Goal: Find contact information: Find contact information

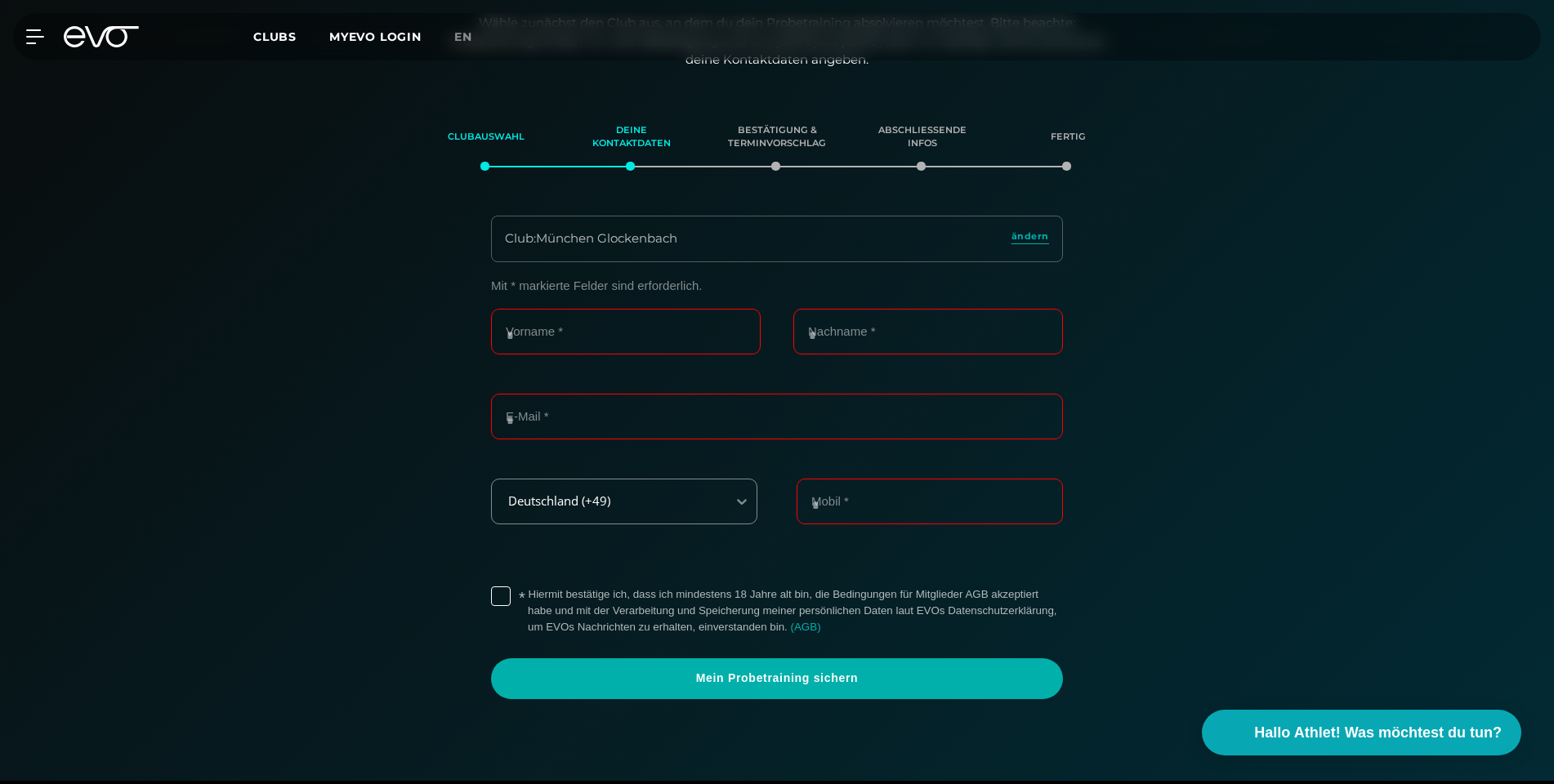
scroll to position [11, 0]
click at [87, 43] on icon at bounding box center [101, 36] width 75 height 21
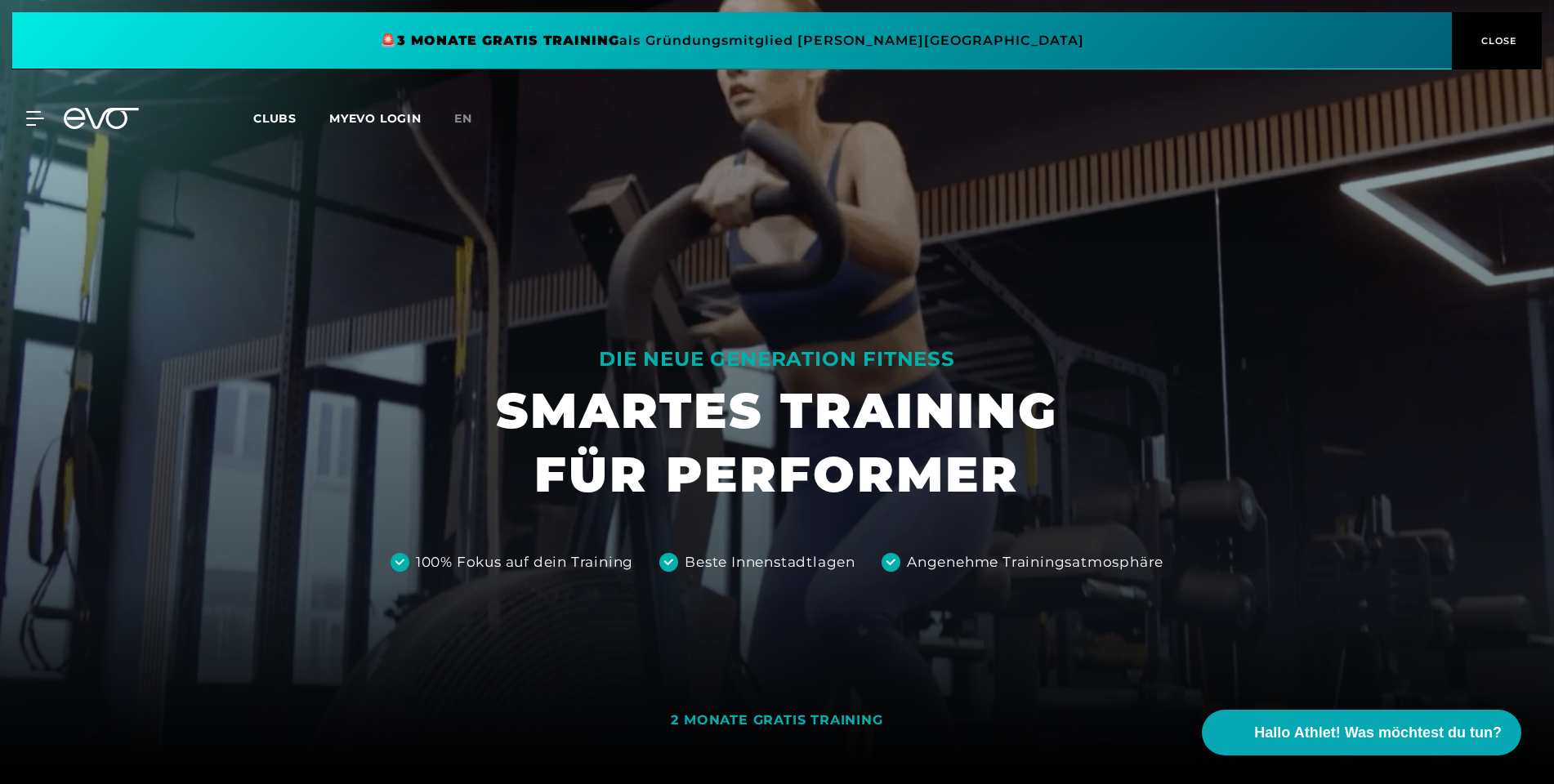
scroll to position [11, 0]
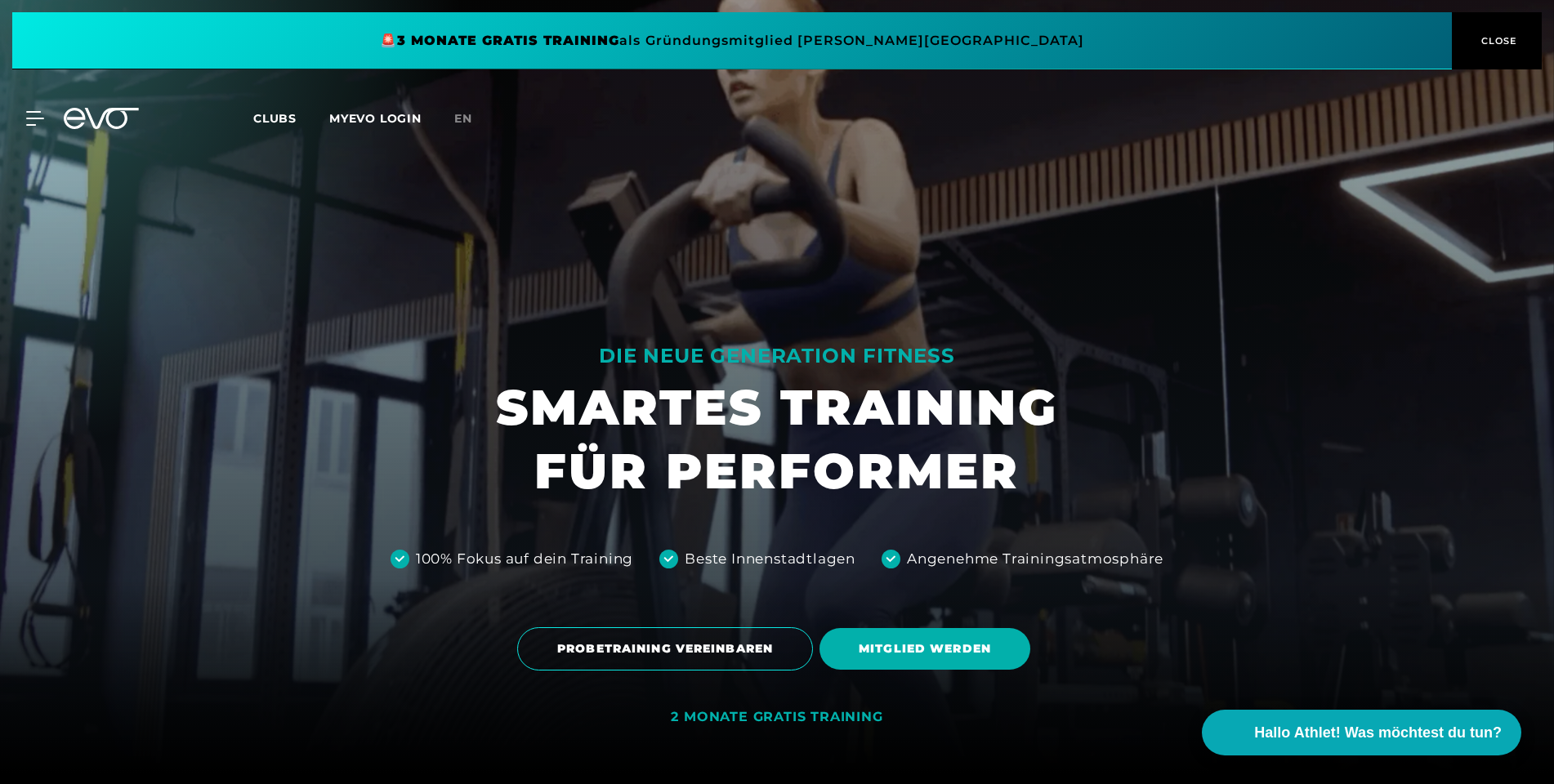
click at [130, 129] on div "MyEVO Login Über EVO Mitgliedschaften Probetraining TAGESPASS EVO Studios [GEOG…" at bounding box center [777, 119] width 1548 height 47
click at [40, 119] on icon at bounding box center [38, 119] width 23 height 13
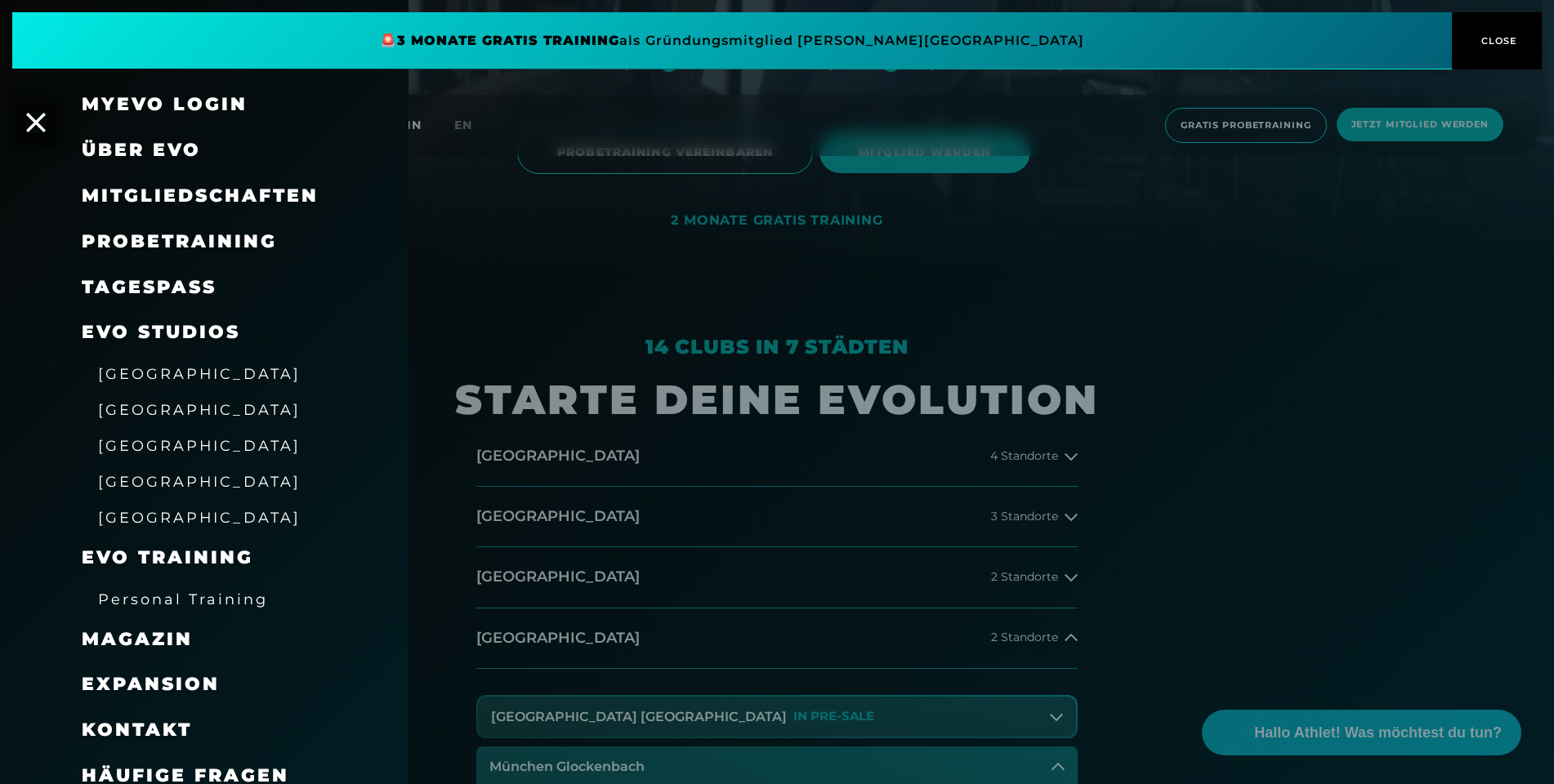
scroll to position [0, 0]
click at [151, 719] on span "Kontakt" at bounding box center [137, 730] width 110 height 22
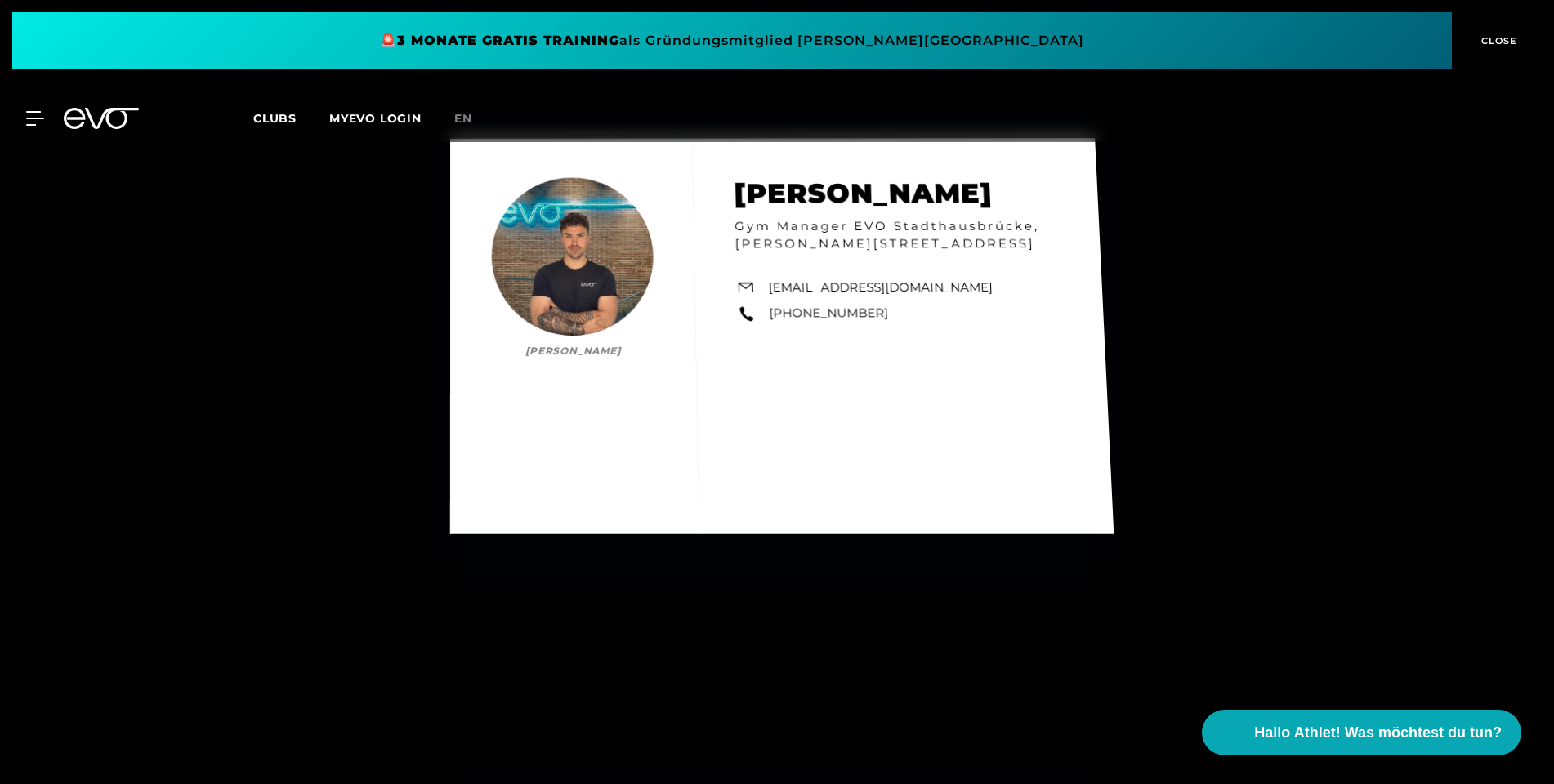
scroll to position [7901, 0]
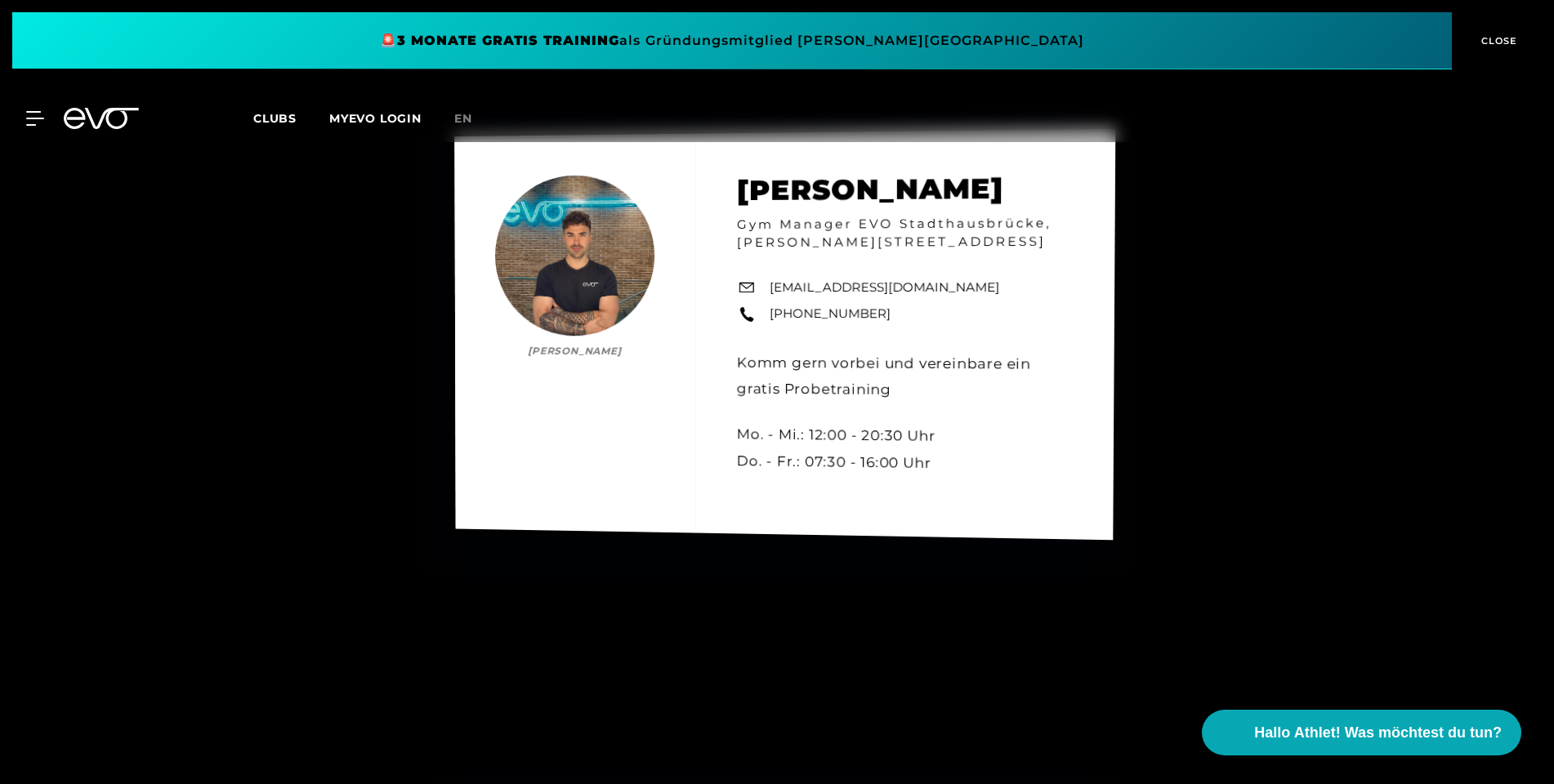
click at [913, 288] on link "[EMAIL_ADDRESS][DOMAIN_NAME]" at bounding box center [885, 287] width 230 height 19
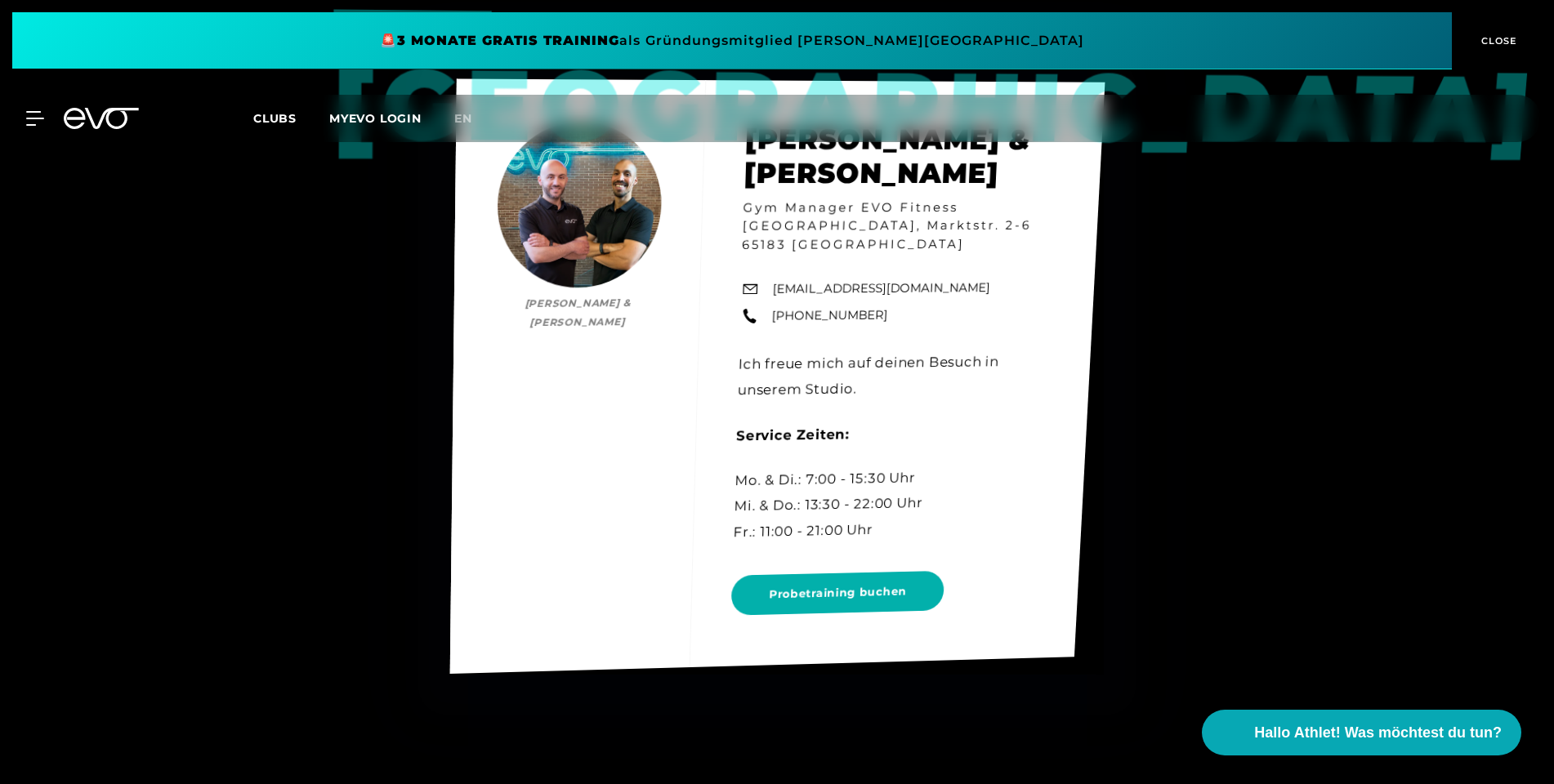
scroll to position [1502, 0]
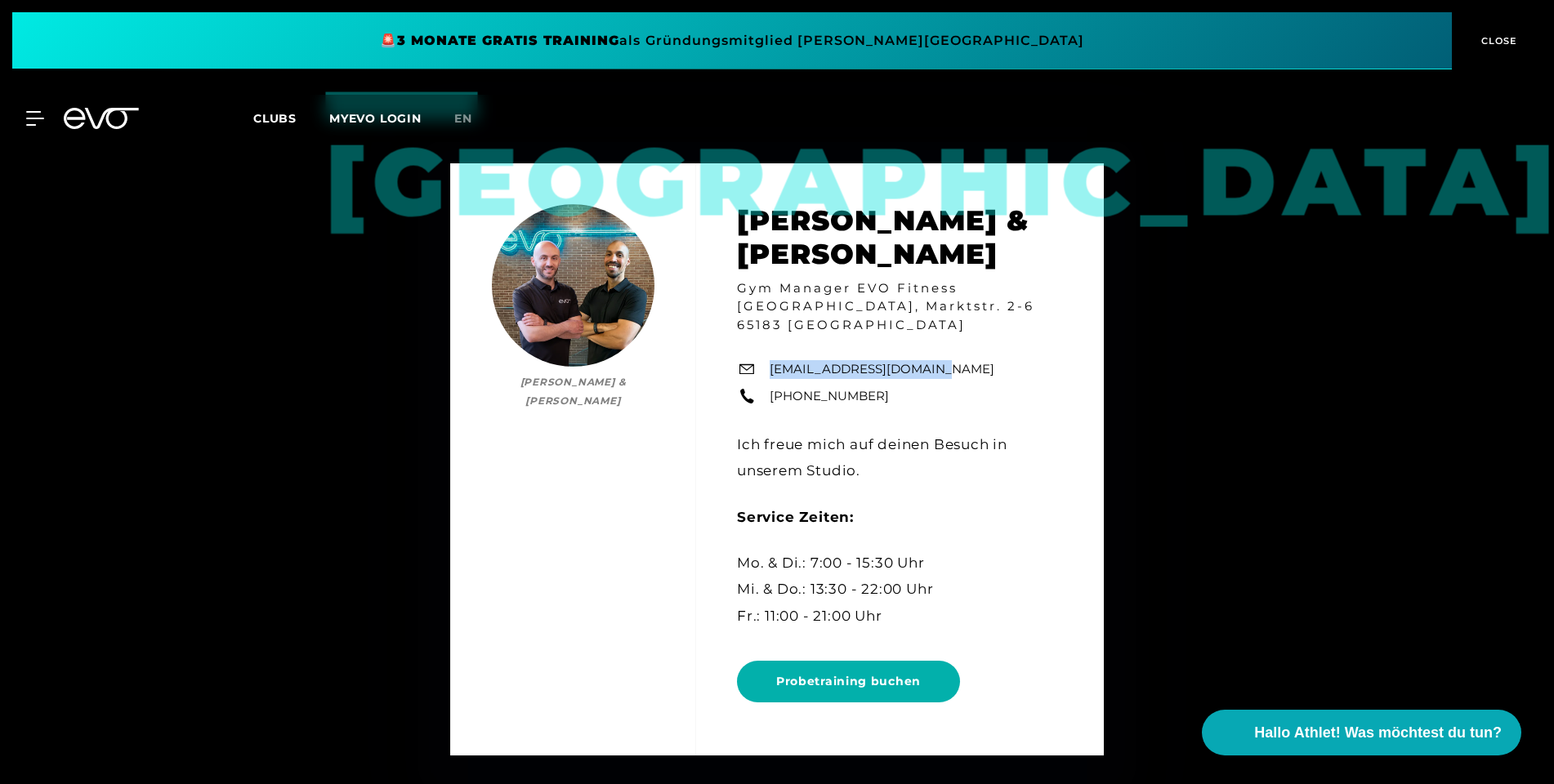
click at [106, 122] on icon at bounding box center [101, 118] width 75 height 21
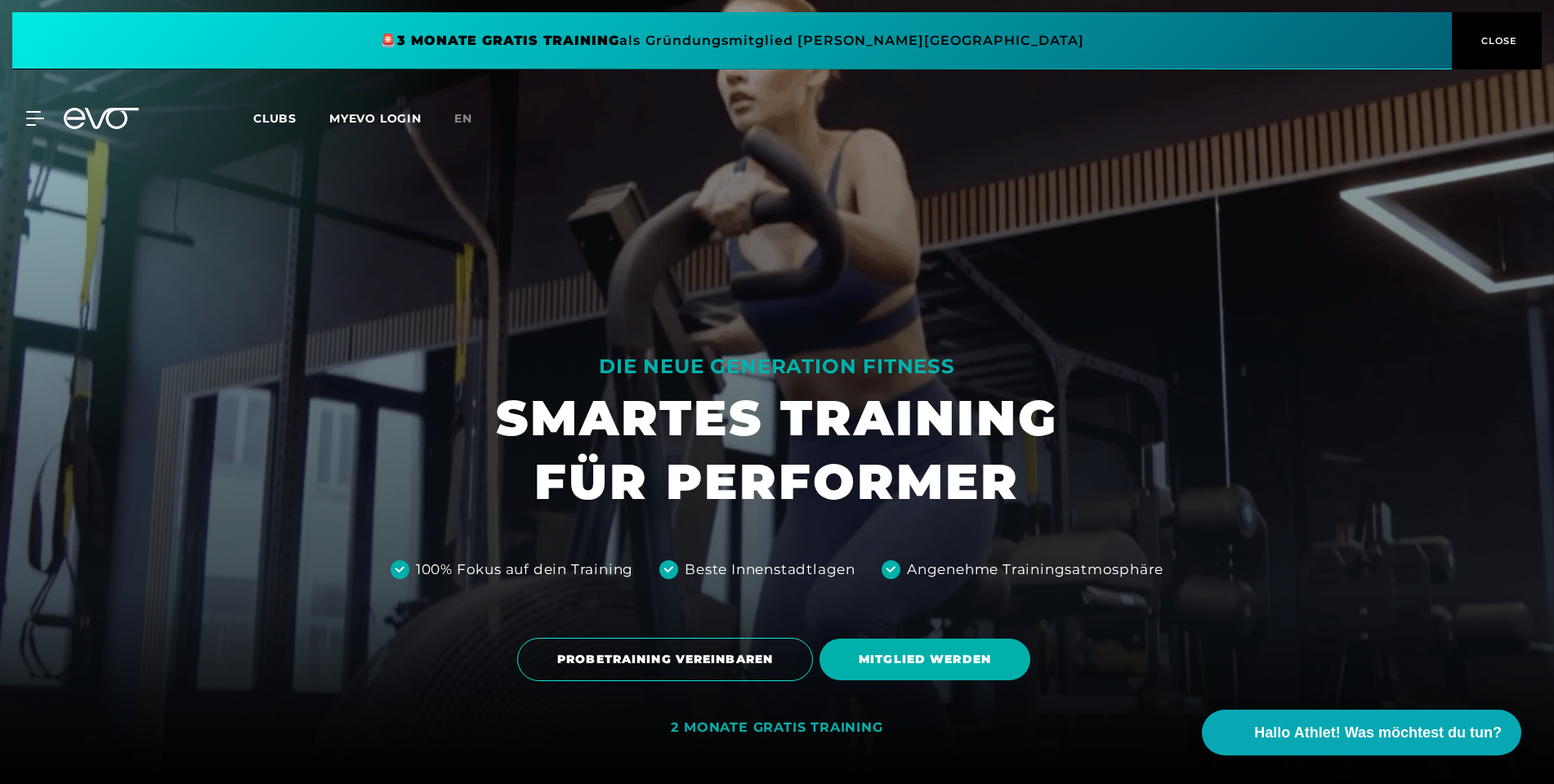
click at [633, 253] on div at bounding box center [777, 392] width 1554 height 784
click at [671, 208] on div at bounding box center [777, 392] width 1554 height 784
